Goal: Book appointment/travel/reservation

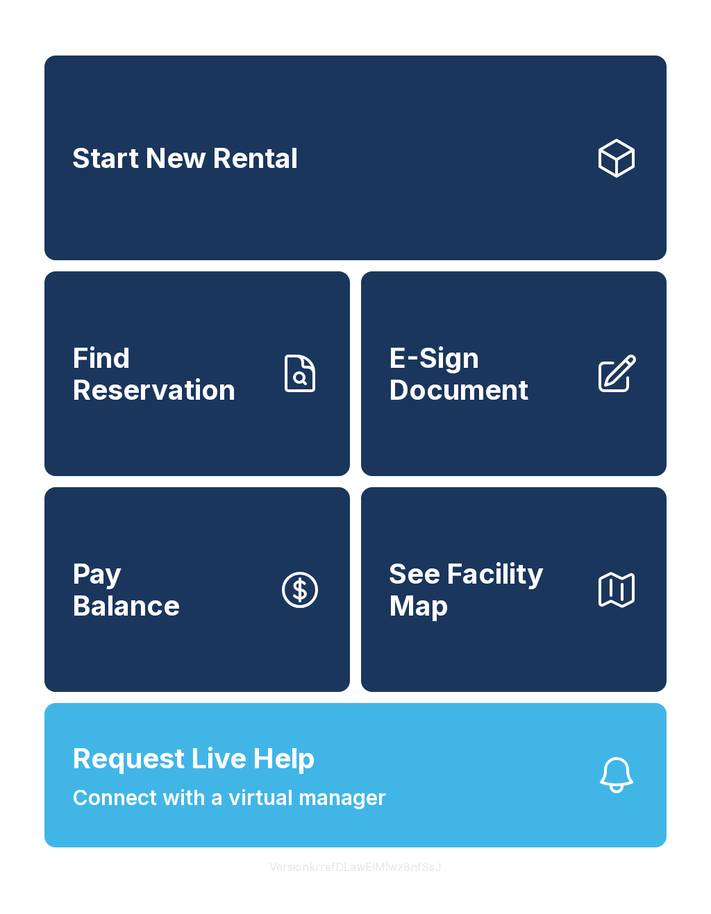
click at [482, 200] on link "Start New Rental" at bounding box center [355, 158] width 622 height 205
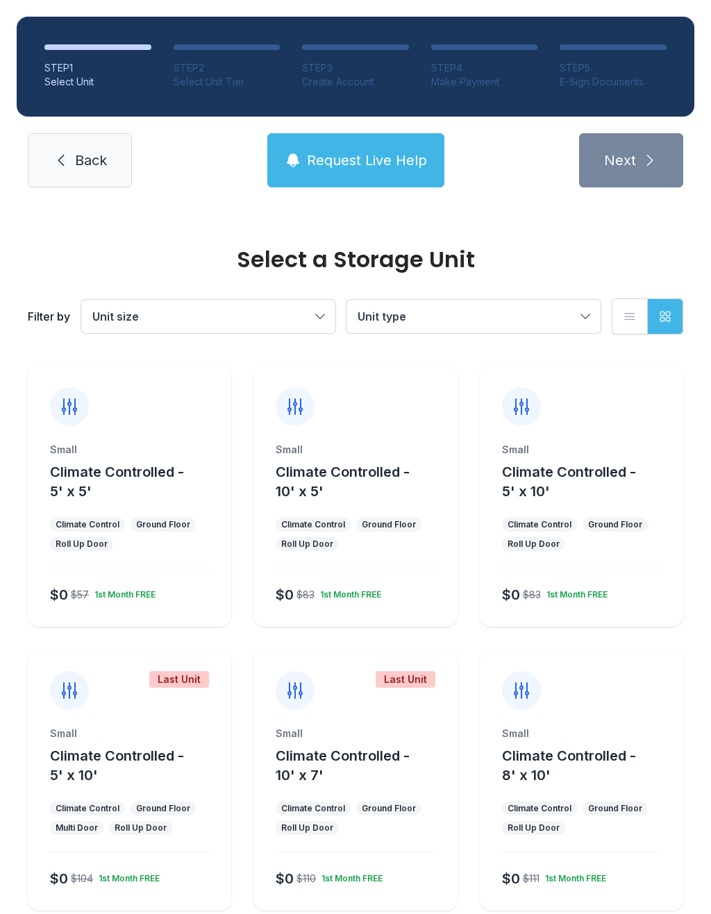
click at [597, 763] on span "Climate Controlled - 8' x 10'" at bounding box center [569, 765] width 134 height 36
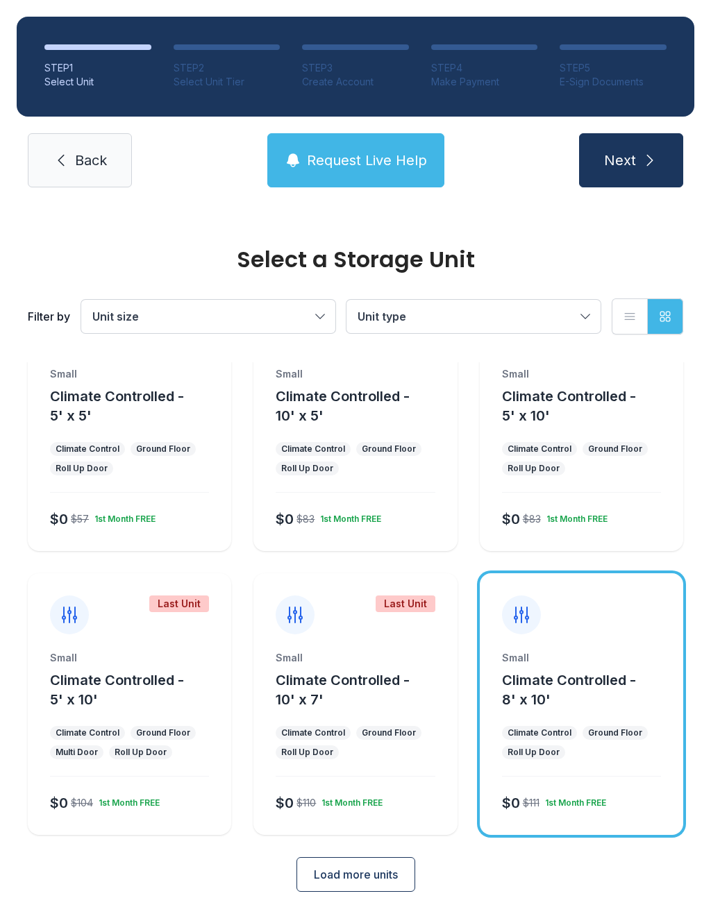
scroll to position [75, 0]
click at [635, 152] on span "Next" at bounding box center [620, 160] width 32 height 19
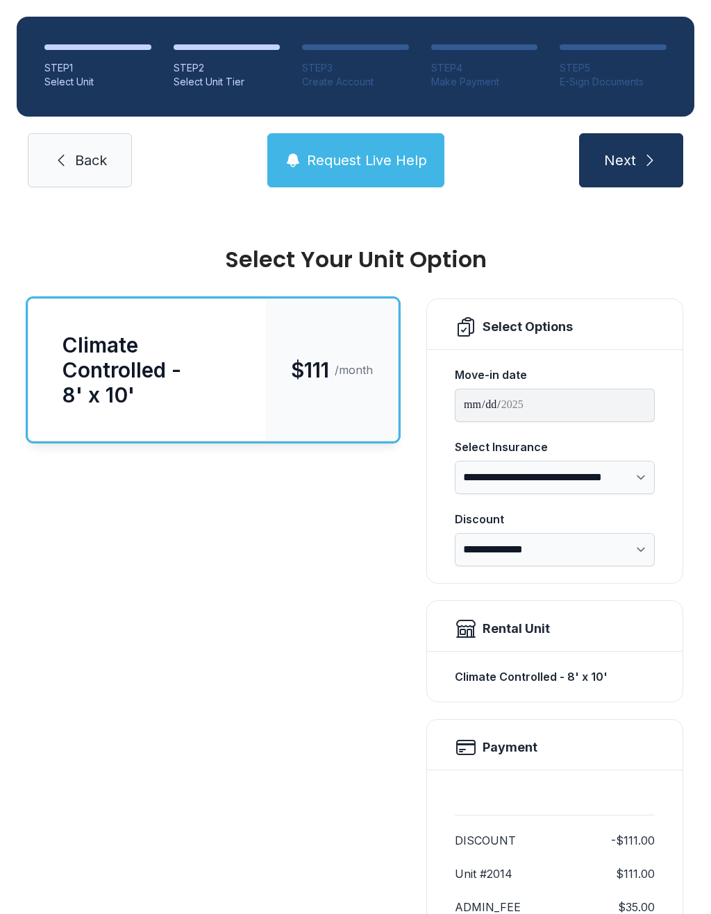
click at [319, 720] on div "Climate Controlled - 8' x 10' $111 /month" at bounding box center [213, 680] width 371 height 765
click at [69, 153] on link "Back" at bounding box center [80, 160] width 104 height 54
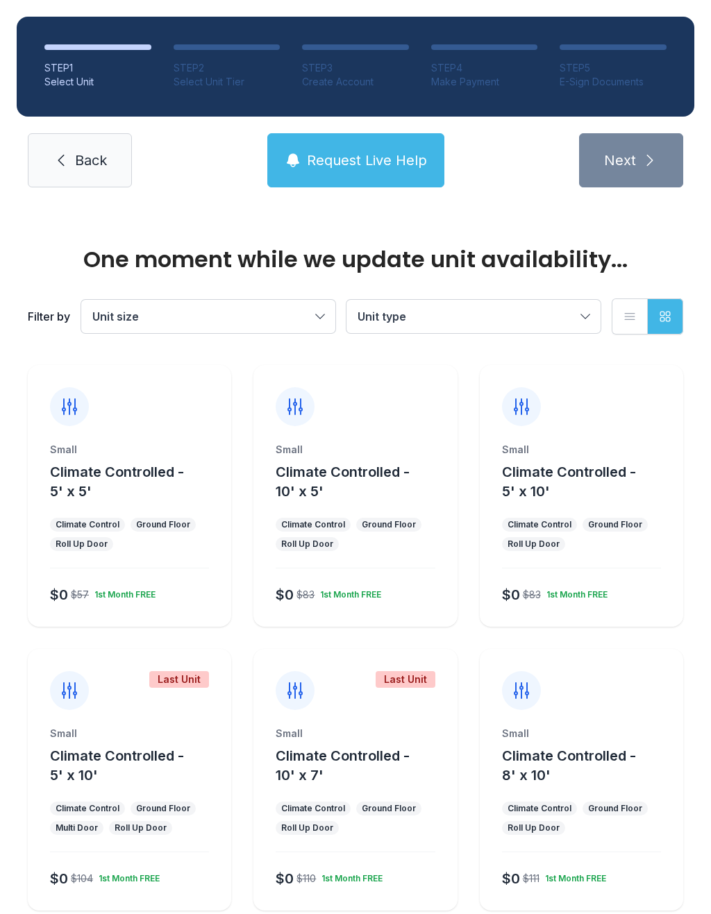
click at [76, 171] on link "Back" at bounding box center [80, 160] width 104 height 54
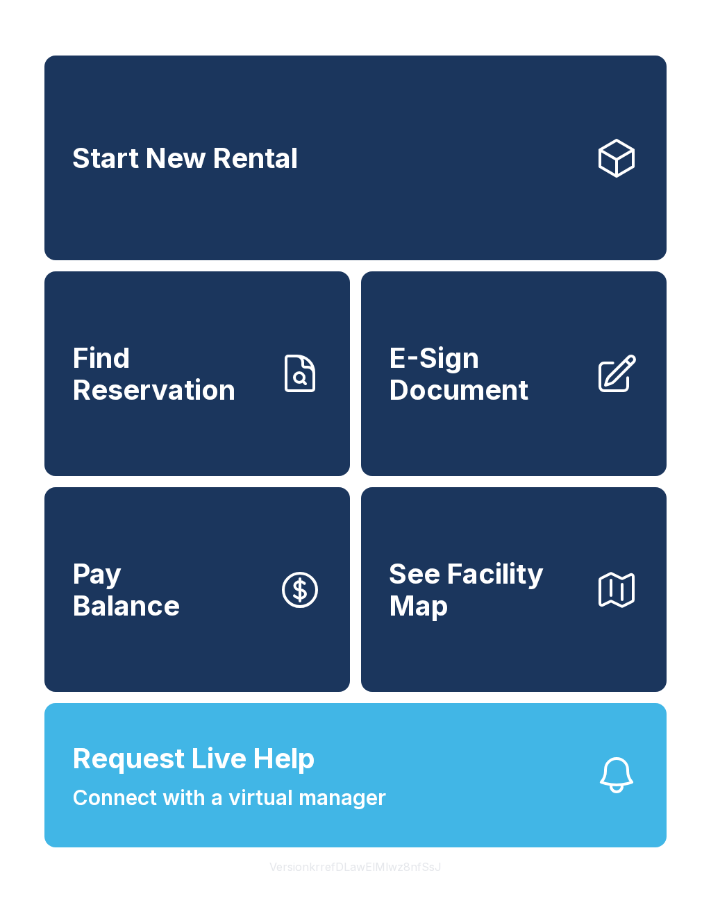
click at [493, 400] on span "E-Sign Document" at bounding box center [486, 373] width 194 height 63
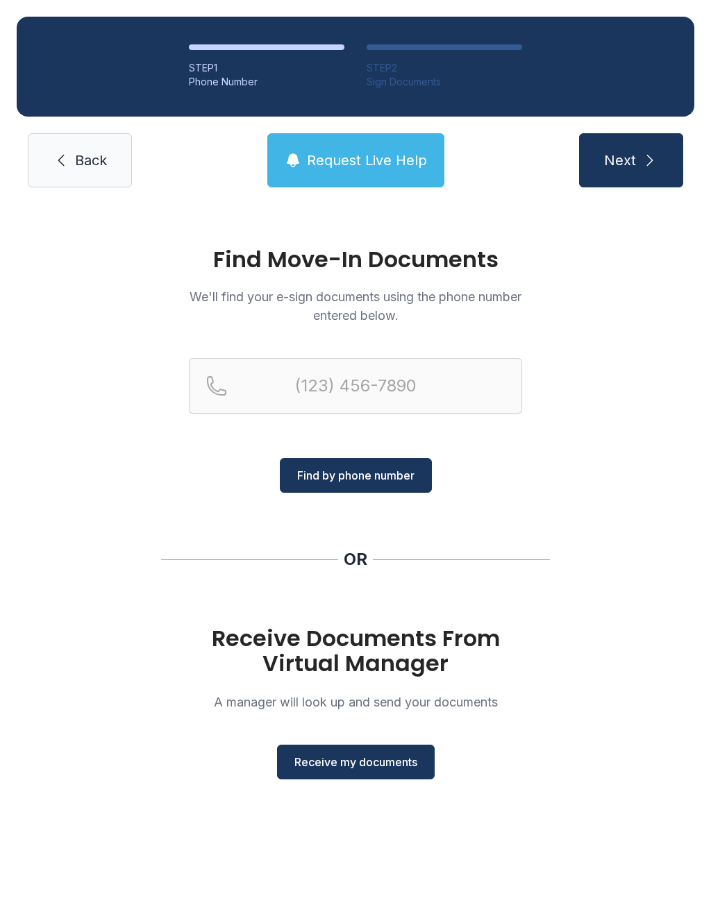
click at [373, 762] on span "Receive my documents" at bounding box center [355, 762] width 123 height 17
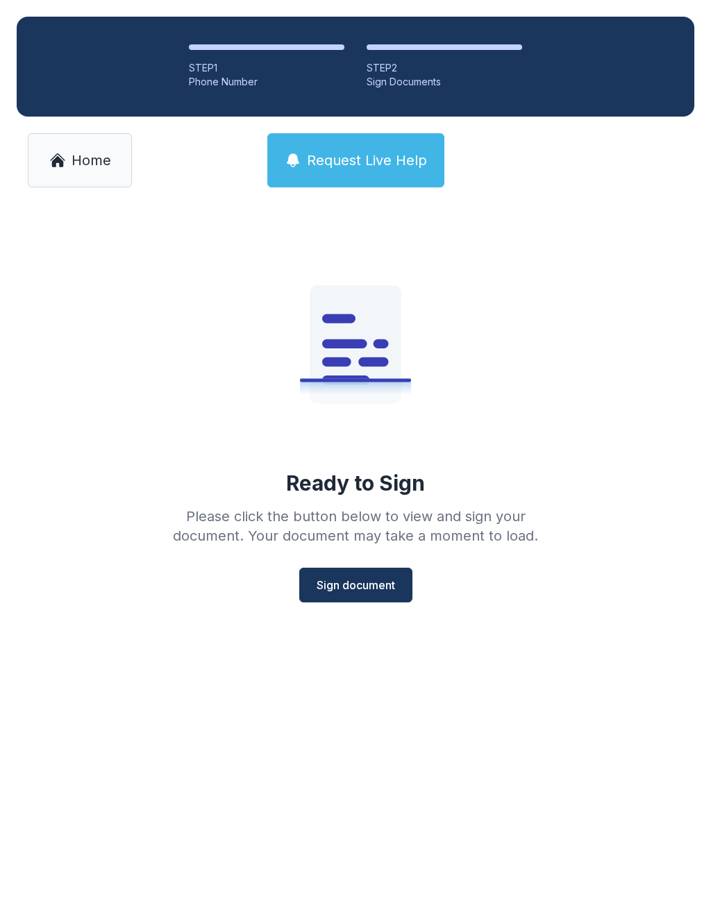
click at [85, 169] on span "Home" at bounding box center [91, 160] width 40 height 19
